Goal: Transaction & Acquisition: Purchase product/service

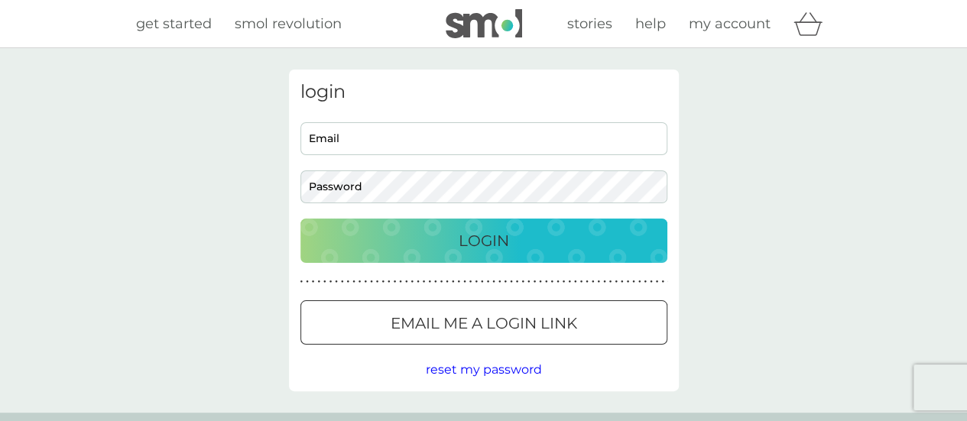
type input "[EMAIL_ADDRESS][DOMAIN_NAME]"
click at [486, 252] on p "Login" at bounding box center [484, 241] width 50 height 24
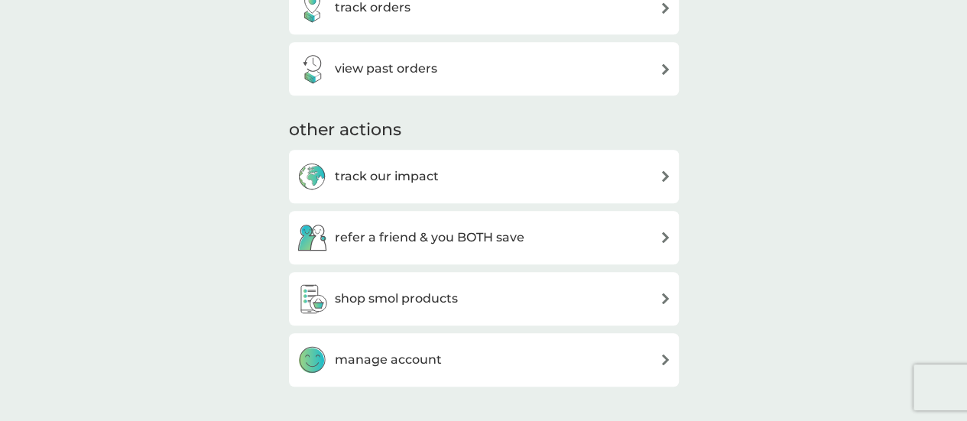
scroll to position [612, 0]
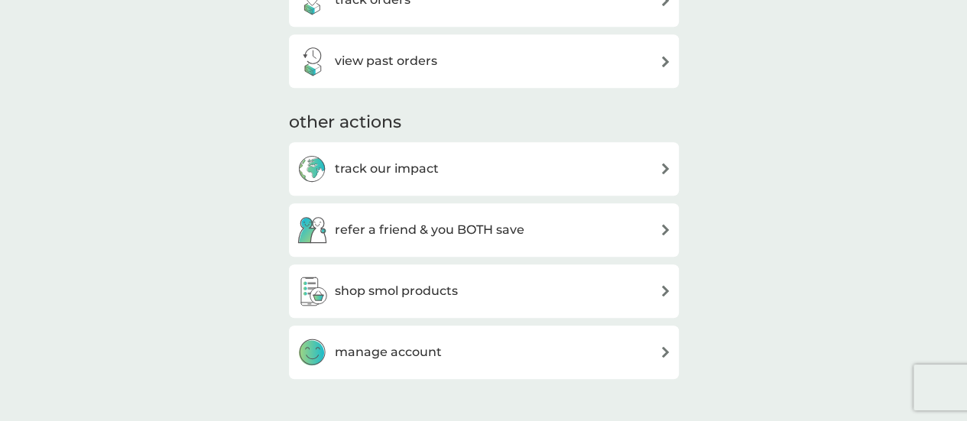
click at [421, 297] on h3 "shop smol products" at bounding box center [396, 291] width 123 height 20
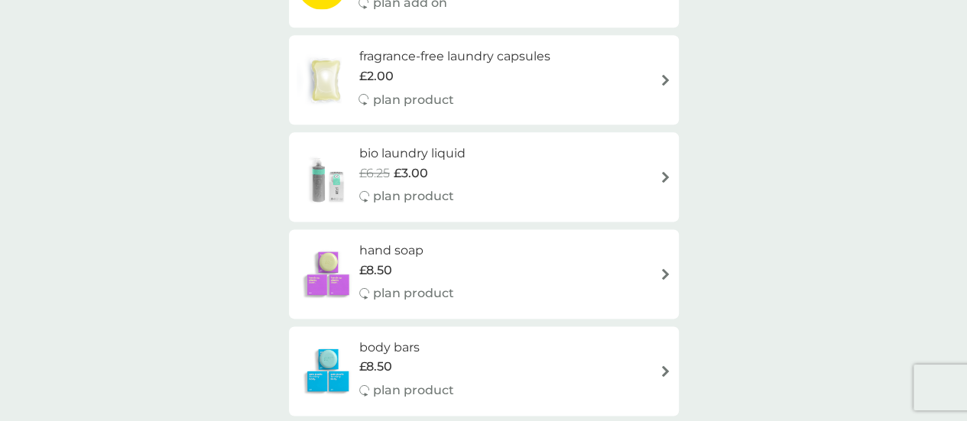
scroll to position [994, 0]
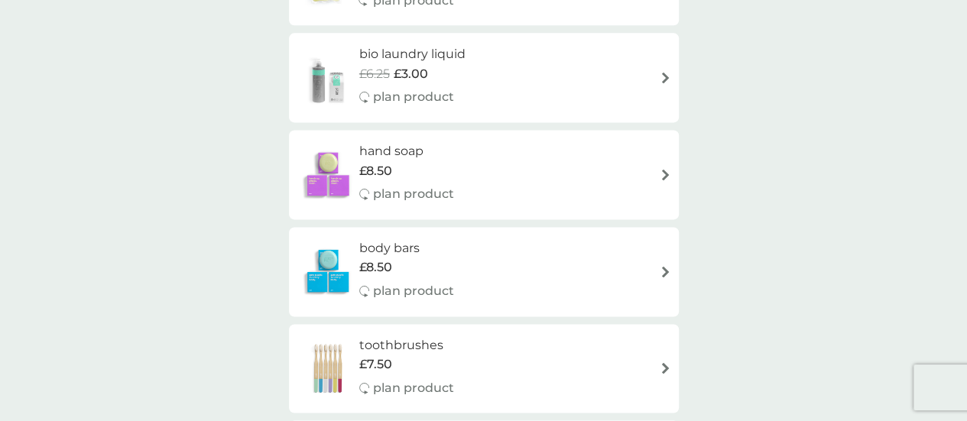
click at [415, 256] on h6 "body bars" at bounding box center [406, 249] width 95 height 20
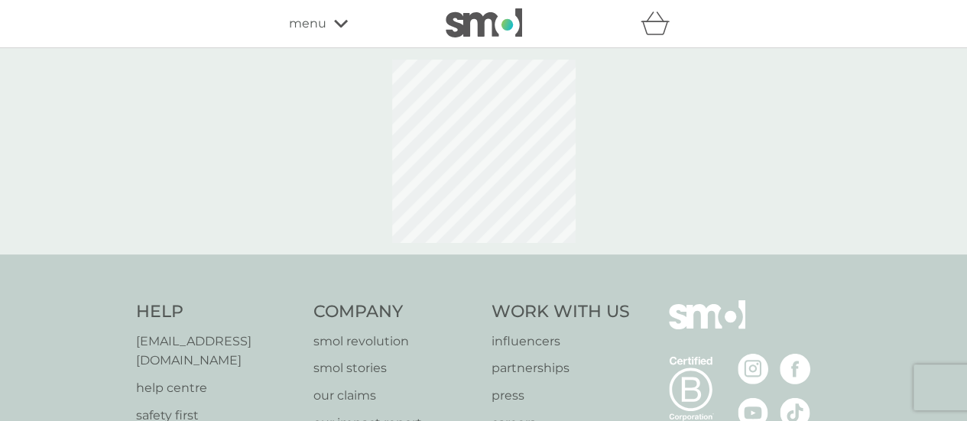
select select "91"
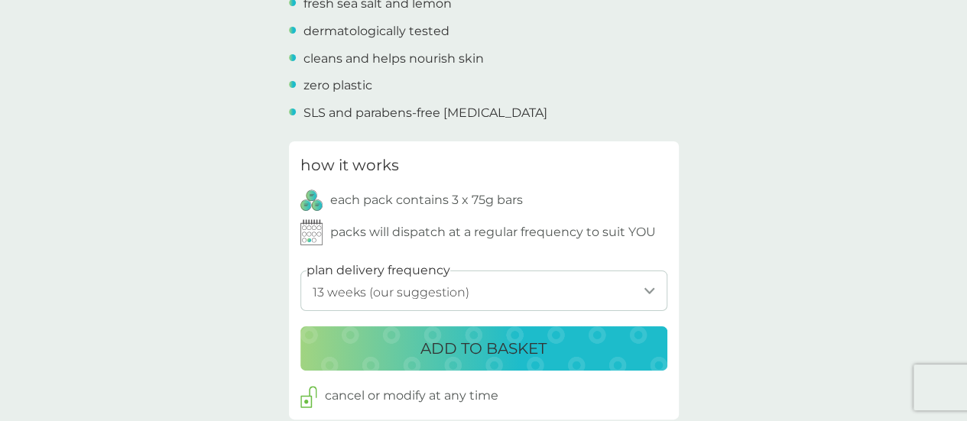
scroll to position [688, 0]
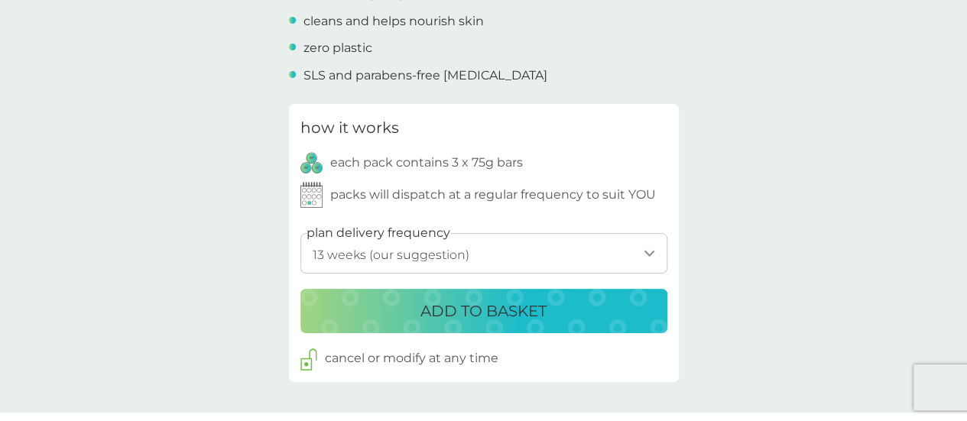
click at [490, 312] on p "ADD TO BASKET" at bounding box center [484, 311] width 126 height 24
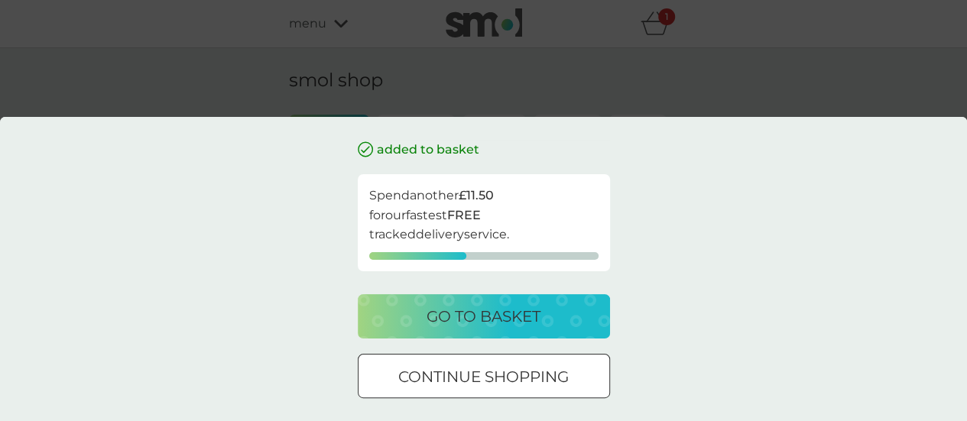
click at [495, 369] on div at bounding box center [484, 377] width 55 height 16
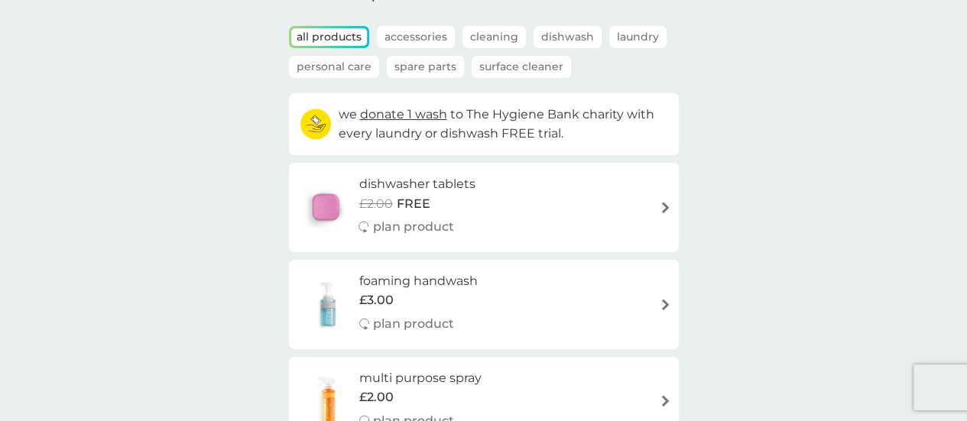
scroll to position [153, 0]
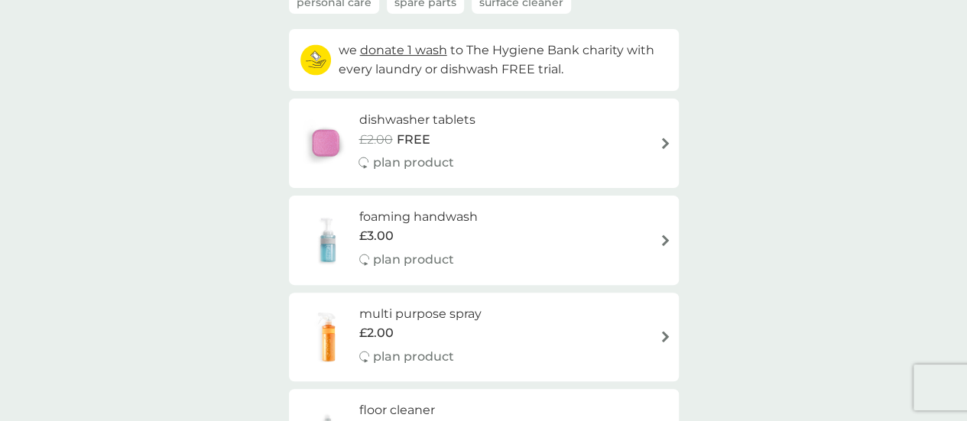
click at [664, 141] on img at bounding box center [665, 143] width 11 height 11
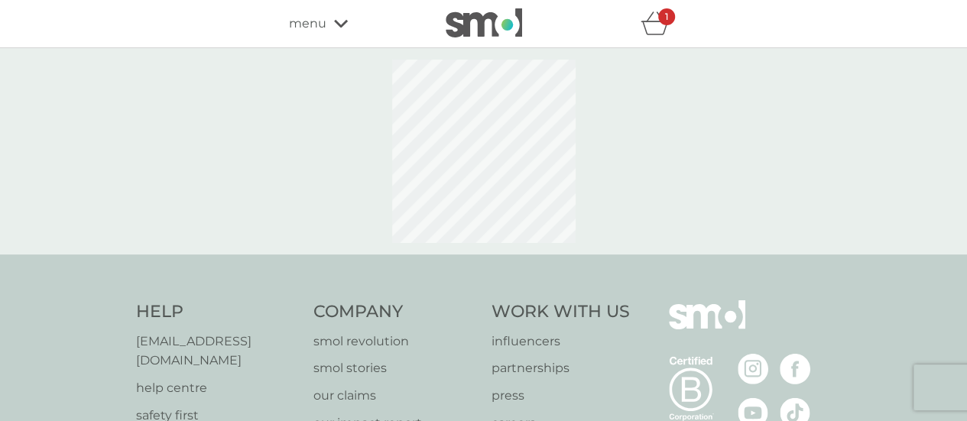
select select "42"
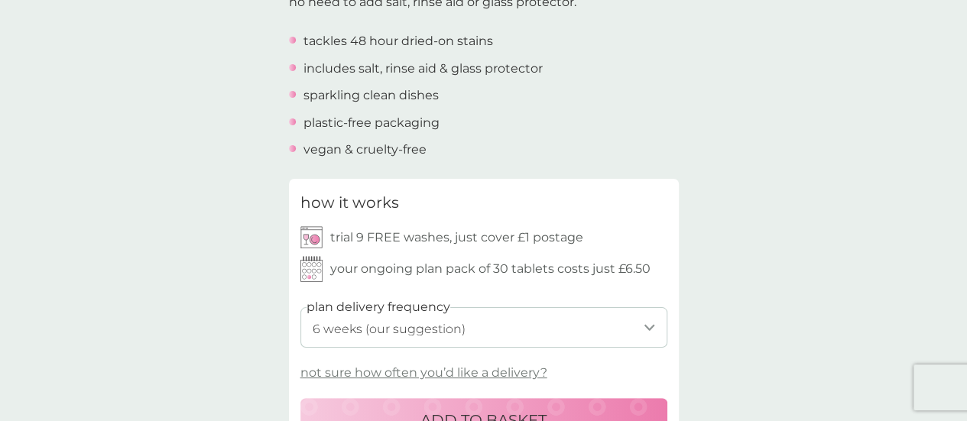
scroll to position [612, 0]
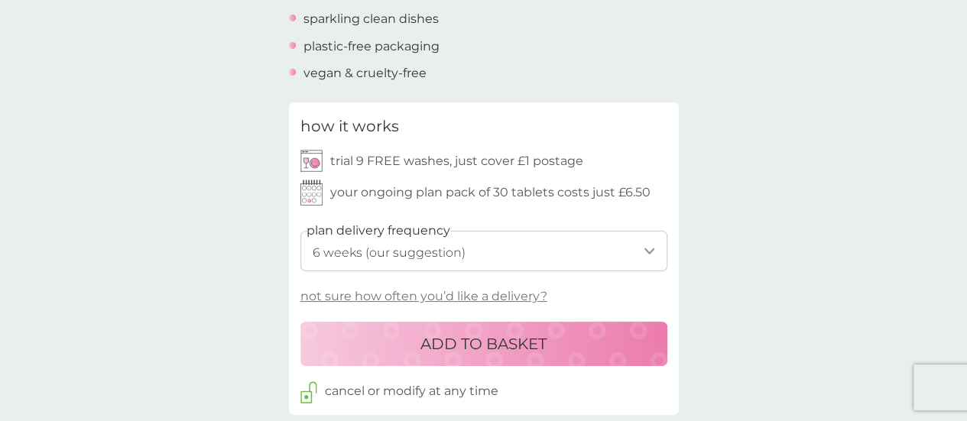
click at [488, 340] on p "ADD TO BASKET" at bounding box center [484, 344] width 126 height 24
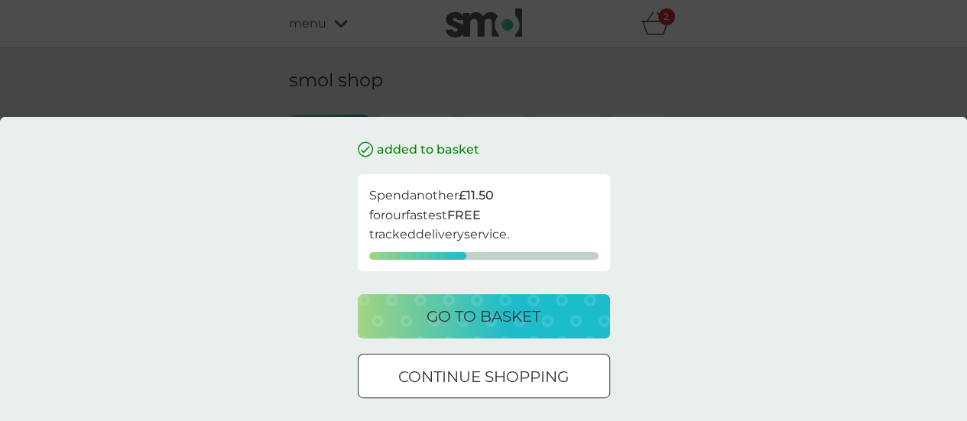
click at [486, 375] on div at bounding box center [484, 377] width 55 height 16
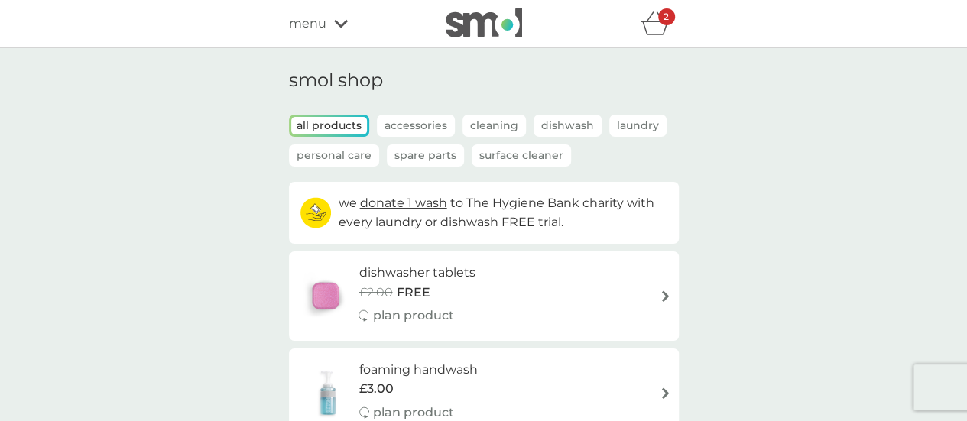
click at [653, 37] on div "2" at bounding box center [660, 23] width 38 height 31
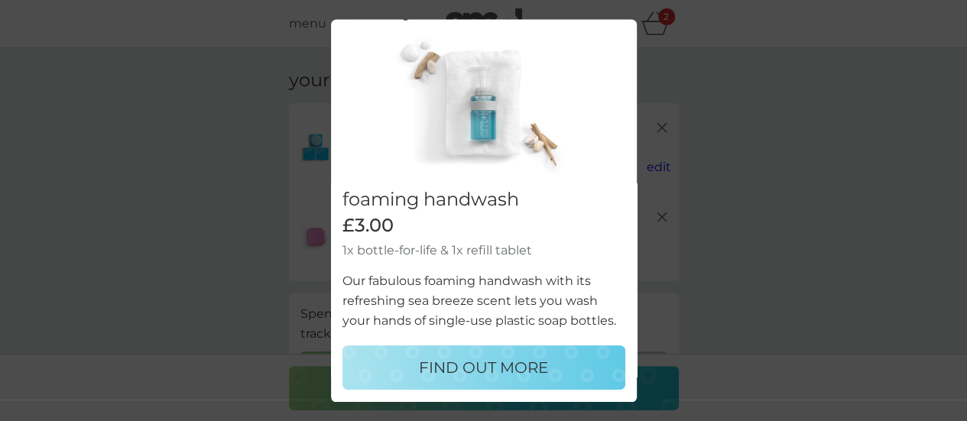
scroll to position [47, 0]
click at [674, 348] on div "would you also like ... close foaming handwash £3.00 1x bottle-for-life & 1x re…" at bounding box center [483, 210] width 967 height 421
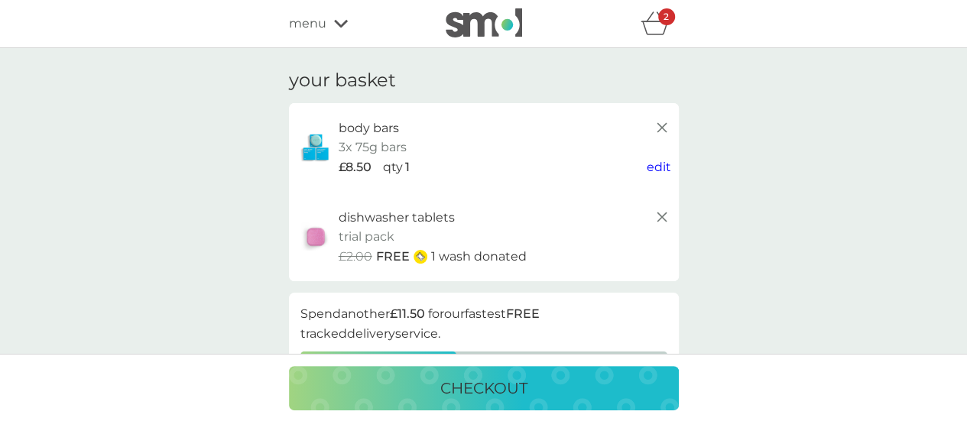
click at [490, 385] on p "checkout" at bounding box center [483, 388] width 87 height 24
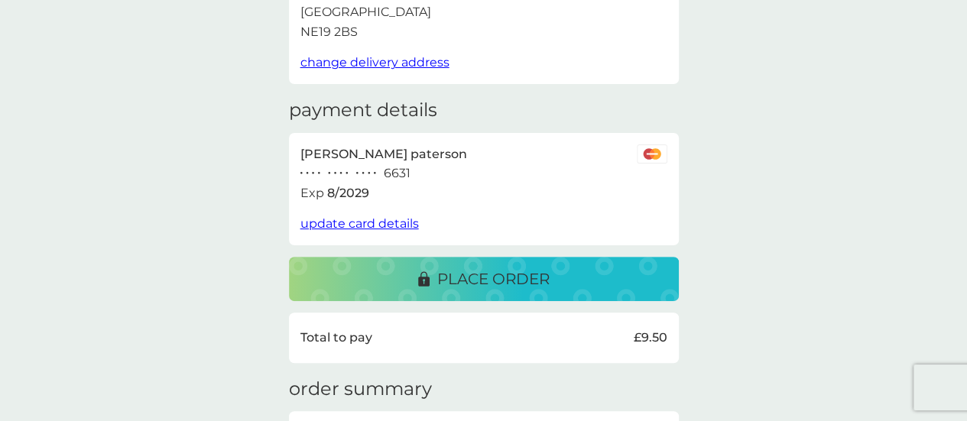
scroll to position [153, 0]
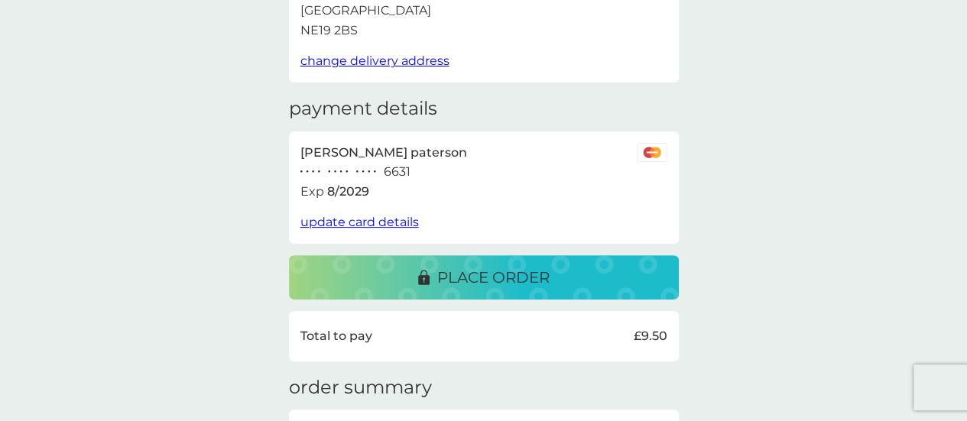
click at [473, 274] on p "place order" at bounding box center [493, 277] width 112 height 24
